Goal: Complete application form

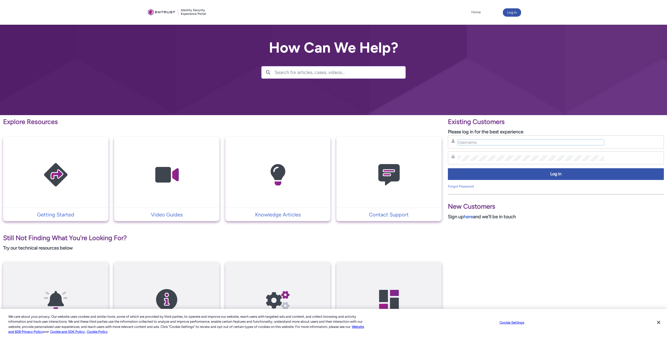
click at [509, 143] on input "Username" at bounding box center [531, 142] width 147 height 5
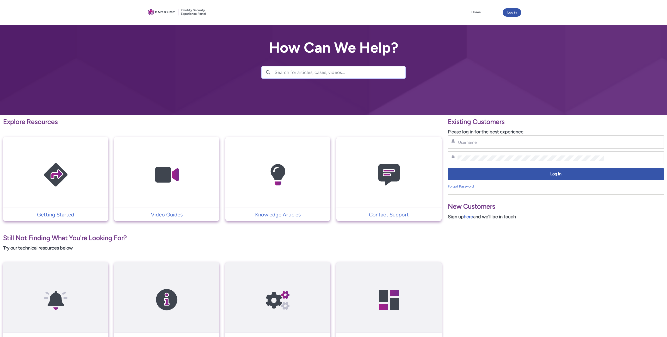
drag, startPoint x: 489, startPoint y: 150, endPoint x: 486, endPoint y: 148, distance: 4.1
click at [489, 150] on div "Username Password Log in Forgot Password" at bounding box center [556, 162] width 216 height 53
click at [483, 145] on div "Username" at bounding box center [556, 142] width 216 height 13
drag, startPoint x: 475, startPoint y: 143, endPoint x: 471, endPoint y: 142, distance: 4.2
click at [473, 142] on input "Username" at bounding box center [531, 142] width 147 height 5
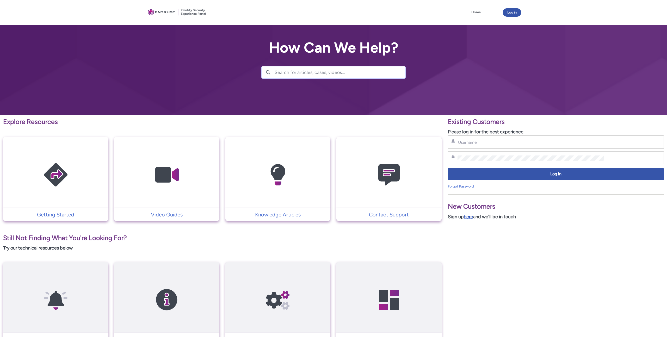
click at [467, 218] on link "here" at bounding box center [468, 217] width 9 height 6
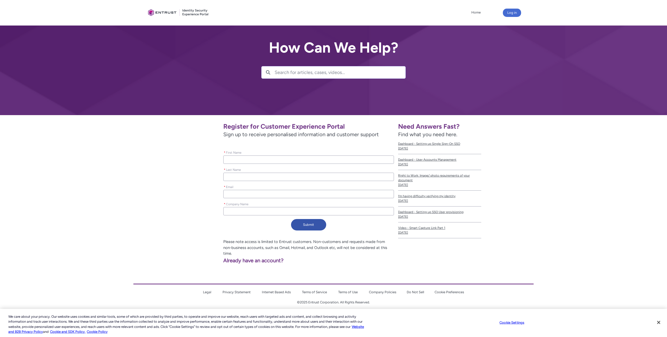
click at [243, 158] on input "* First Name" at bounding box center [308, 160] width 171 height 8
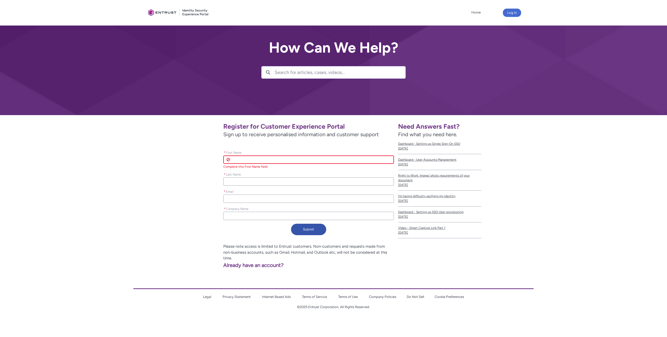
click at [250, 160] on input "* First Name" at bounding box center [308, 160] width 171 height 8
type lightning-primitive-input-simple "K"
type input "K"
type lightning-primitive-input-simple "Ke"
type input "Ke"
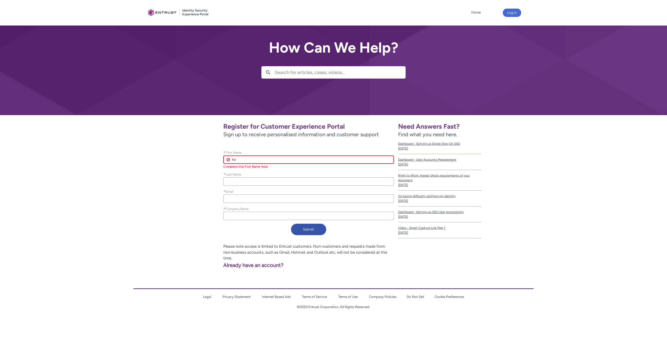
type lightning-primitive-input-simple "Ken"
type input "Ken"
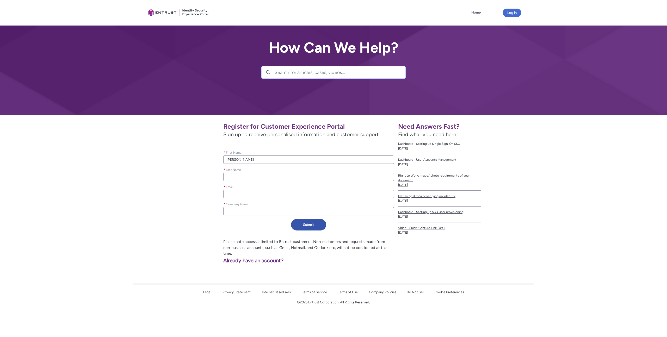
type lightning-primitive-input-simple "O"
type input "O"
type lightning-primitive-input-simple "Or"
type input "Or"
type lightning-primitive-input-simple "Orj"
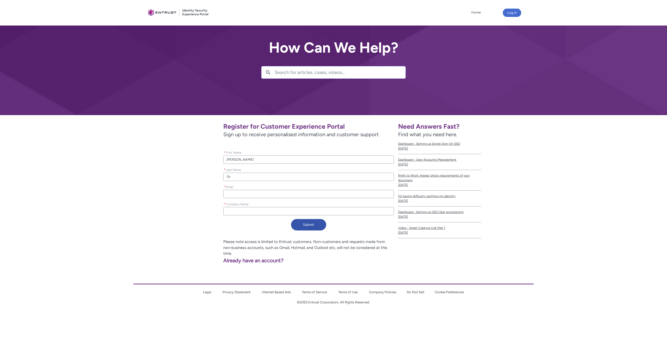
type input "Orj"
type lightning-primitive-input-simple "Orji"
type input "Orji"
type lightning-primitive-input-simple "k"
type input "k"
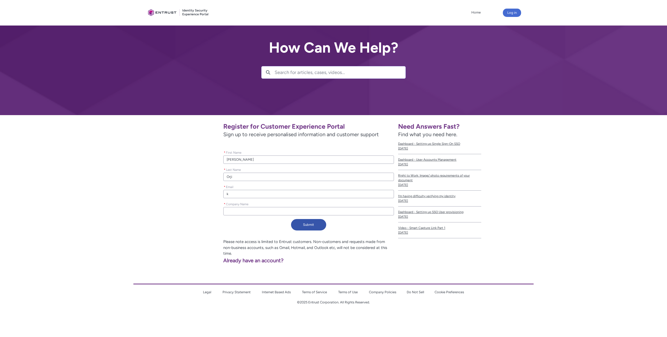
type lightning-primitive-input-simple "ke"
type input "ke"
type lightning-primitive-input-simple "ken"
type input "ken"
type lightning-primitive-input-simple "ken."
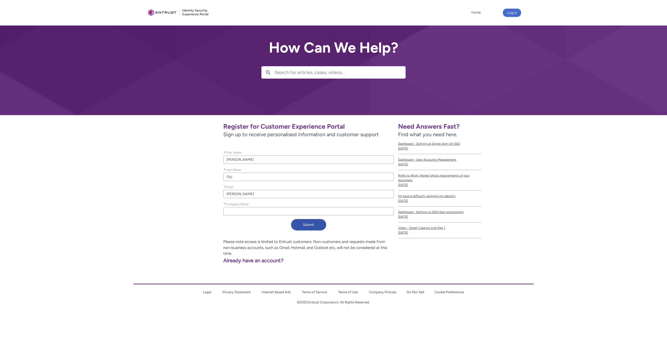
type input "ken."
type lightning-primitive-input-simple "ken.o"
type input "ken.o"
type lightning-primitive-input-simple "ken.or"
type input "ken.or"
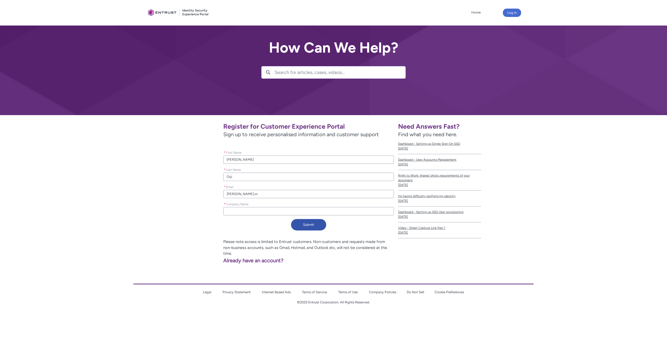
type lightning-primitive-input-simple "ken.orj"
type input "ken.orj"
type lightning-primitive-input-simple "ken.orji"
type input "ken.orji"
type lightning-primitive-input-simple "ken.orji@"
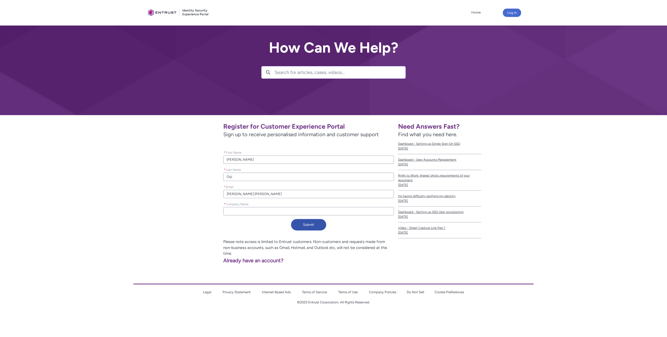
type input "ken.orji@"
type lightning-primitive-input-simple "ken.orji@t"
type input "ken.orji@t"
type lightning-primitive-input-simple "ken.orji@ta"
type input "ken.orji@ta"
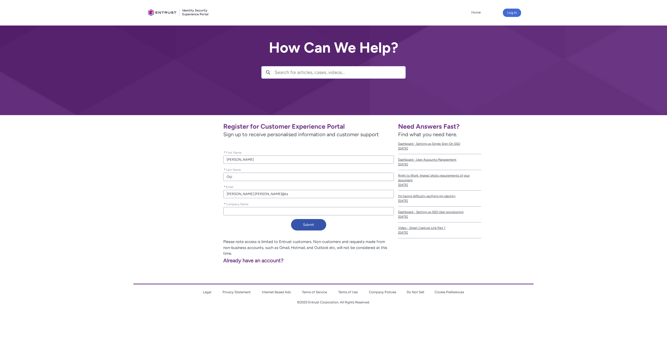
type lightning-primitive-input-simple "ken.orji@tap"
type input "ken.orji@tap"
type lightning-primitive-input-simple "ken.orji@tapt"
type input "ken.orji@tapt"
type lightning-primitive-input-simple "ken.orji@tapta"
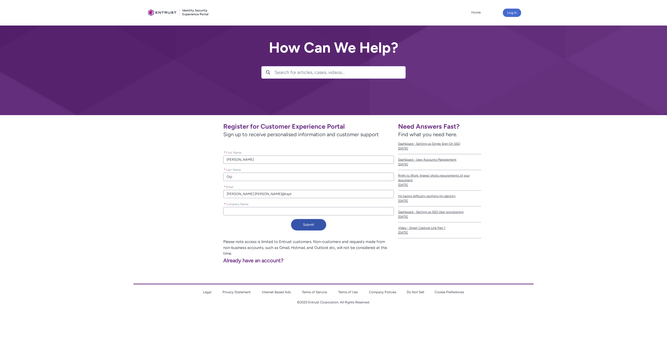
type input "ken.orji@tapta"
type lightning-primitive-input-simple "ken.orji@taptap"
type input "ken.orji@taptap"
type lightning-primitive-input-simple "ken.orji@taptaps"
type input "ken.orji@taptaps"
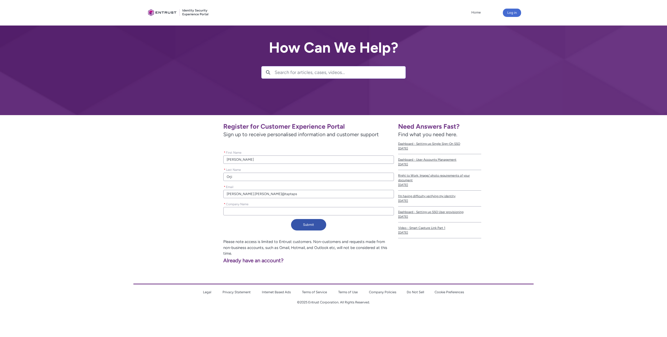
type lightning-primitive-input-simple "ken.orji@taptapse"
type input "ken.orji@taptapse"
type lightning-primitive-input-simple "ken.orji@taptapsen"
type input "ken.orji@taptapsen"
type lightning-primitive-input-simple "ken.orji@taptapsend"
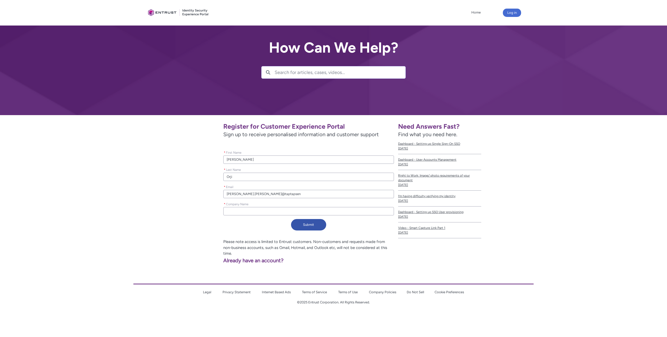
type input "ken.orji@taptapsend"
type lightning-primitive-input-simple "ken.orji@taptapsend."
type input "ken.orji@taptapsend."
type lightning-primitive-input-simple "ken.orji@taptapsend.c"
type input "ken.orji@taptapsend.c"
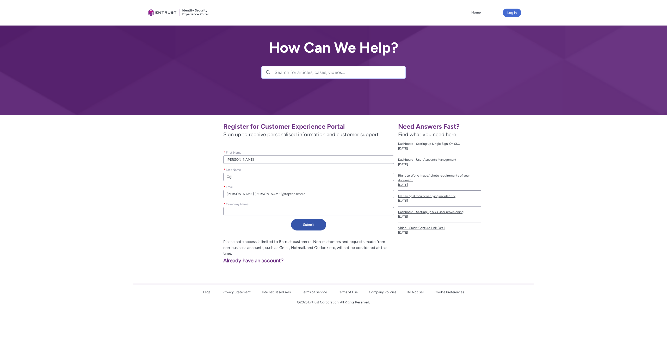
type lightning-primitive-input-simple "ken.orji@taptapsend.co"
type input "ken.orji@taptapsend.co"
type lightning-primitive-input-simple "ken.orji@taptapsend.com"
type input "ken.orji@taptapsend.com"
type lightning-primitive-input-simple "T"
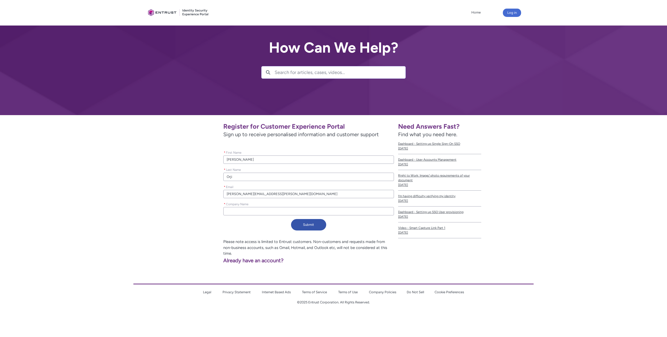
type input "T"
type lightning-primitive-input-simple "Ta"
type input "Ta"
type lightning-primitive-input-simple "Tap"
type input "Tap"
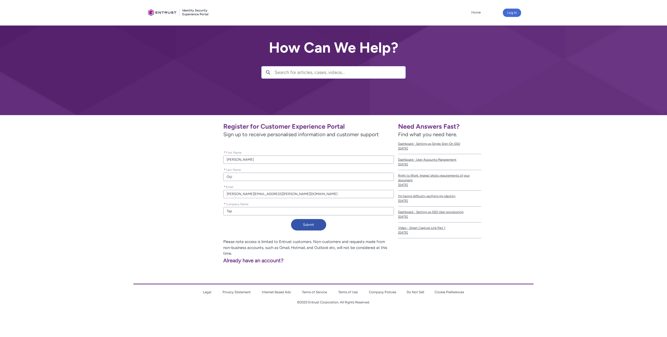
type lightning-primitive-input-simple "Tapt"
type input "Tapt"
type lightning-primitive-input-simple "Tapta"
type input "Tapta"
type lightning-primitive-input-simple "Taptap"
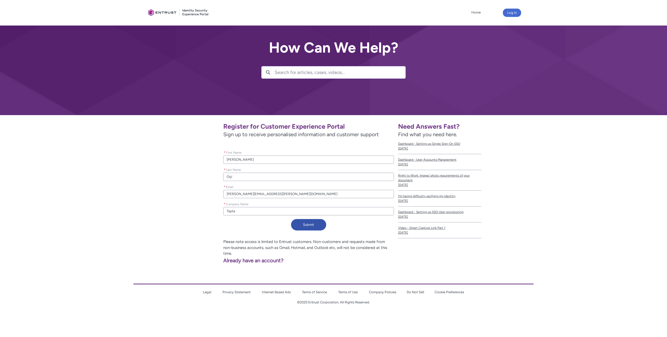
type input "Taptap"
type lightning-primitive-input-simple "Taptap"
type input "Taptap"
type lightning-primitive-input-simple "Taptap S"
type input "Taptap S"
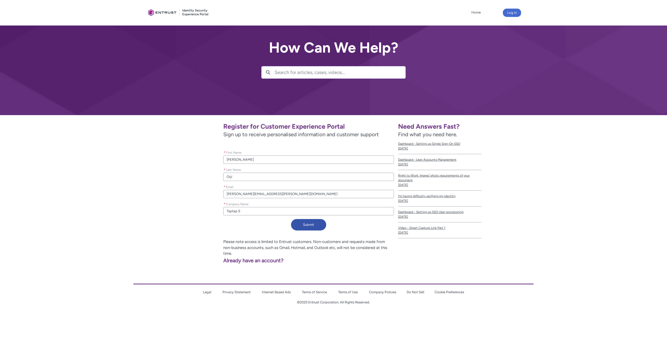
type lightning-primitive-input-simple "Taptap Se"
type input "Taptap Se"
type lightning-primitive-input-simple "Taptap Sen"
type input "Taptap Sen"
type lightning-primitive-input-simple "Taptap Send"
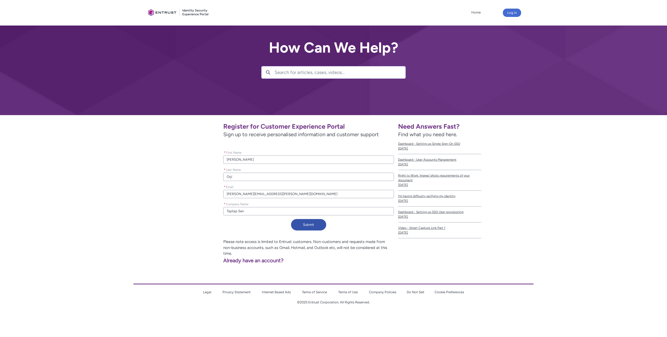
type input "Taptap Send"
click at [310, 225] on button "Submit" at bounding box center [308, 224] width 35 height 11
